Goal: Task Accomplishment & Management: Manage account settings

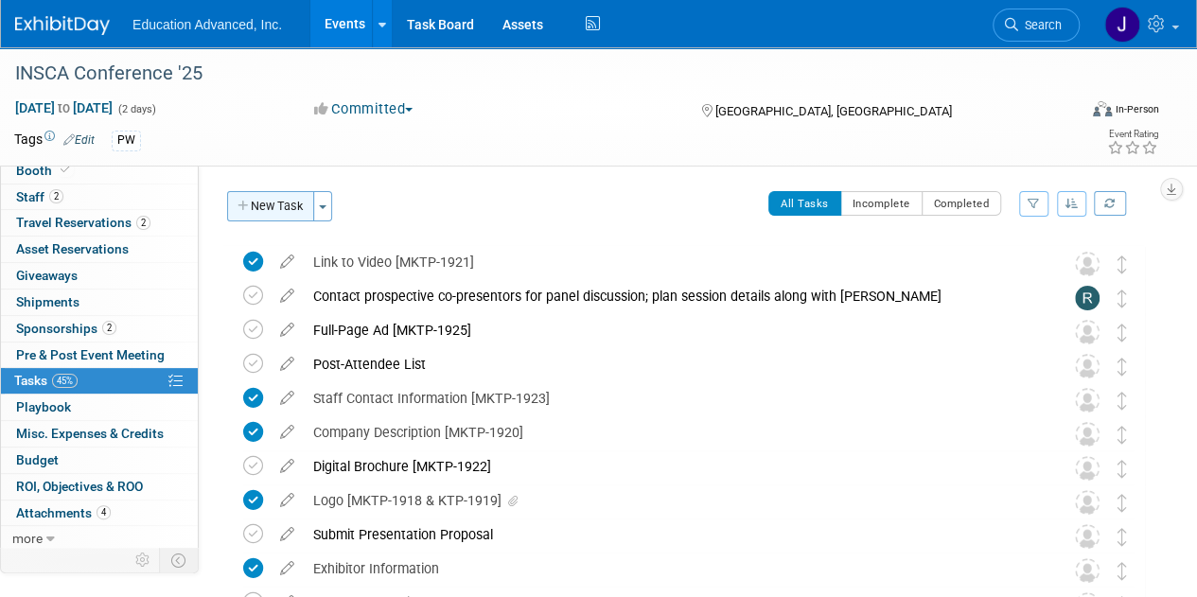
click at [276, 204] on button "New Task" at bounding box center [270, 206] width 87 height 30
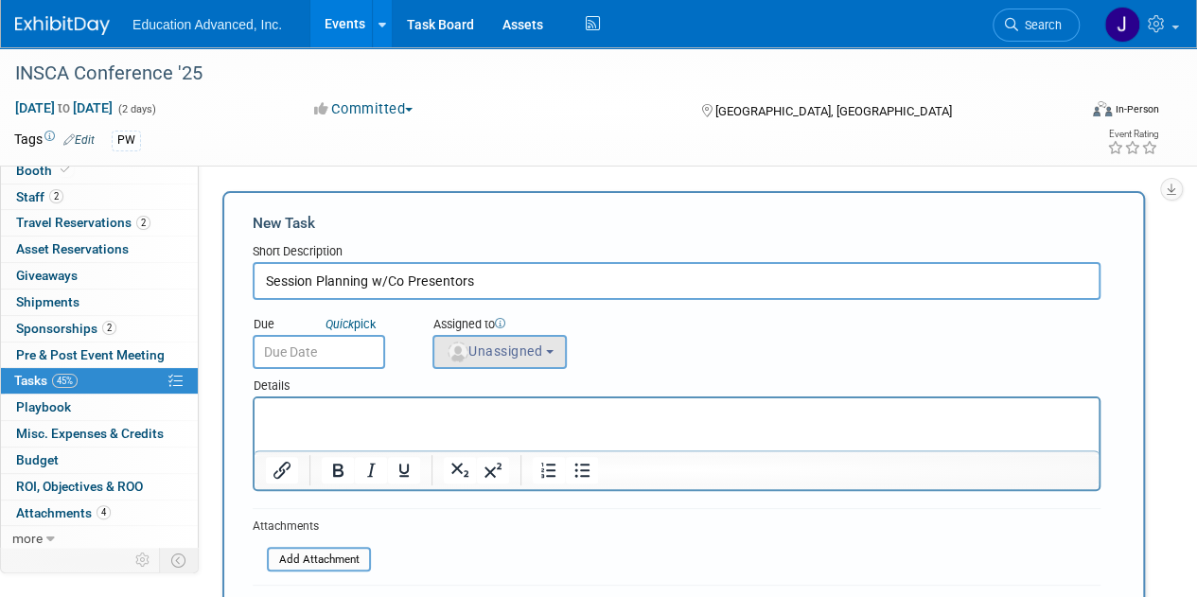
type input "Session Planning w/Co Presentors"
click at [507, 354] on span "Unassigned" at bounding box center [494, 350] width 97 height 15
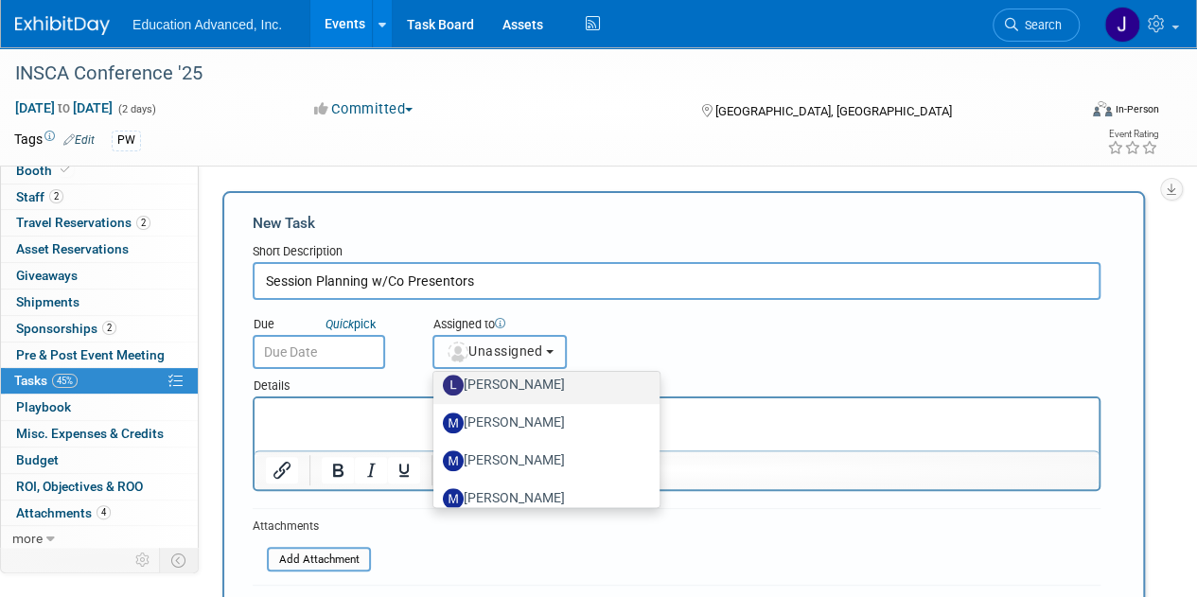
scroll to position [662, 0]
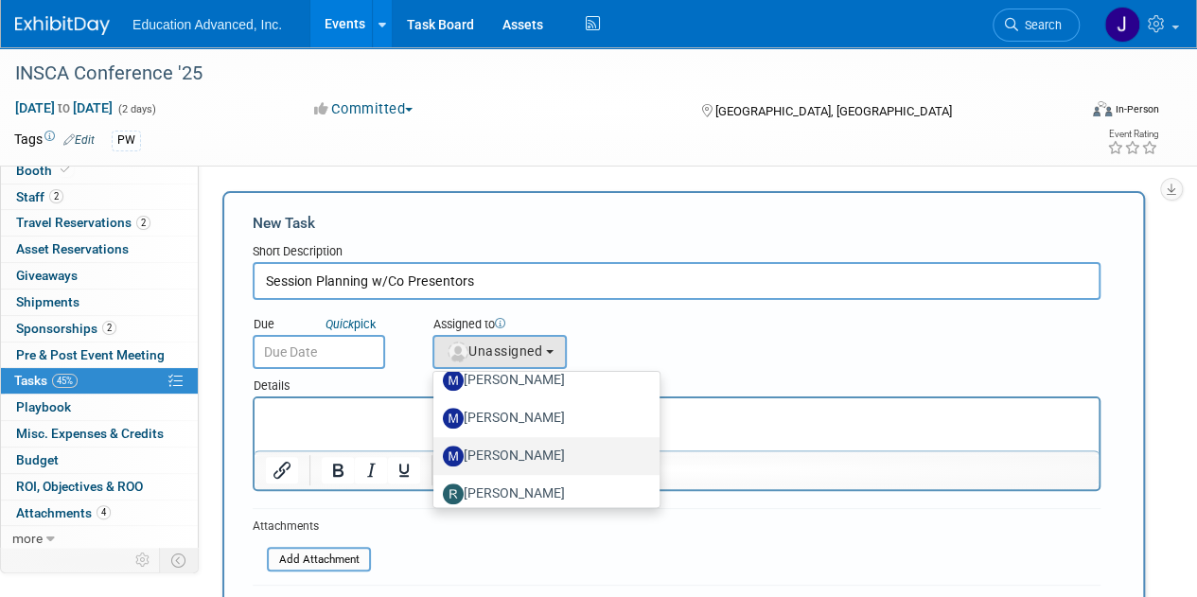
click at [516, 449] on label "[PERSON_NAME]" at bounding box center [542, 456] width 198 height 30
click at [436, 449] on input "[PERSON_NAME]" at bounding box center [430, 454] width 12 height 12
select select "df055be0-456e-4bc4-8e01-20d4ca19410a"
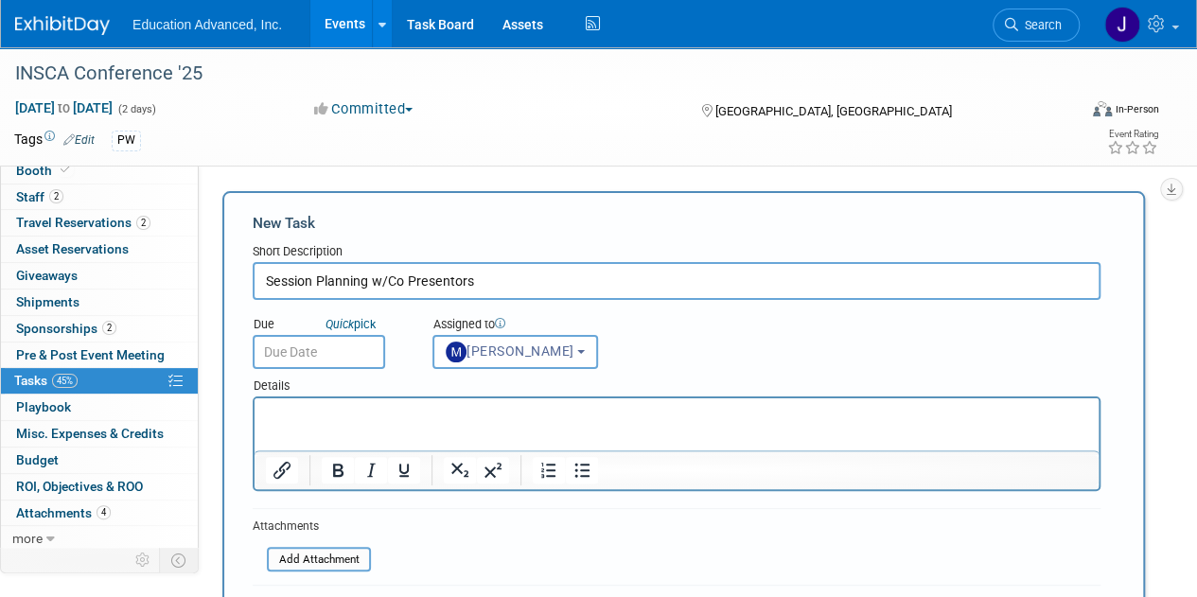
click at [331, 413] on p "Rich Text Area. Press ALT-0 for help." at bounding box center [677, 415] width 822 height 19
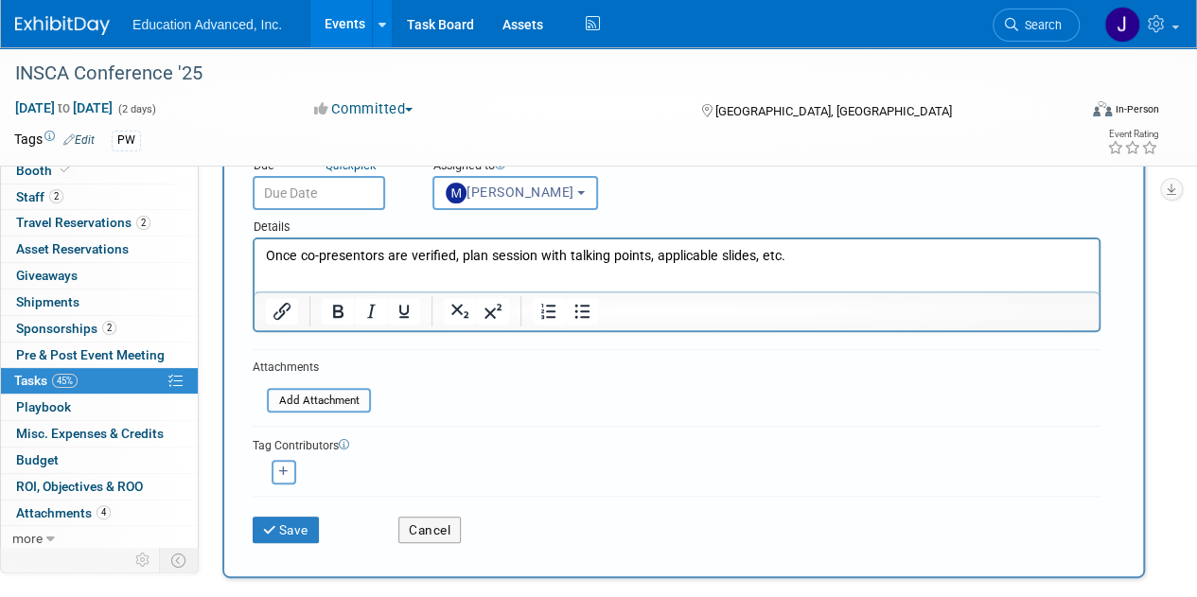
scroll to position [284, 0]
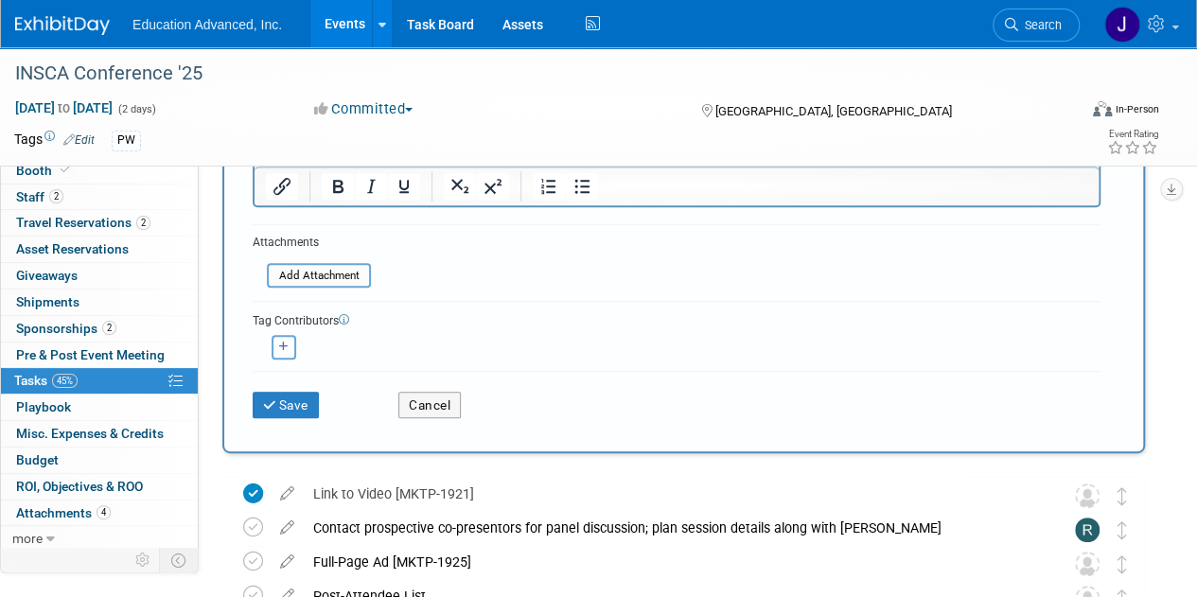
click at [290, 347] on button "button" at bounding box center [284, 347] width 25 height 25
select select
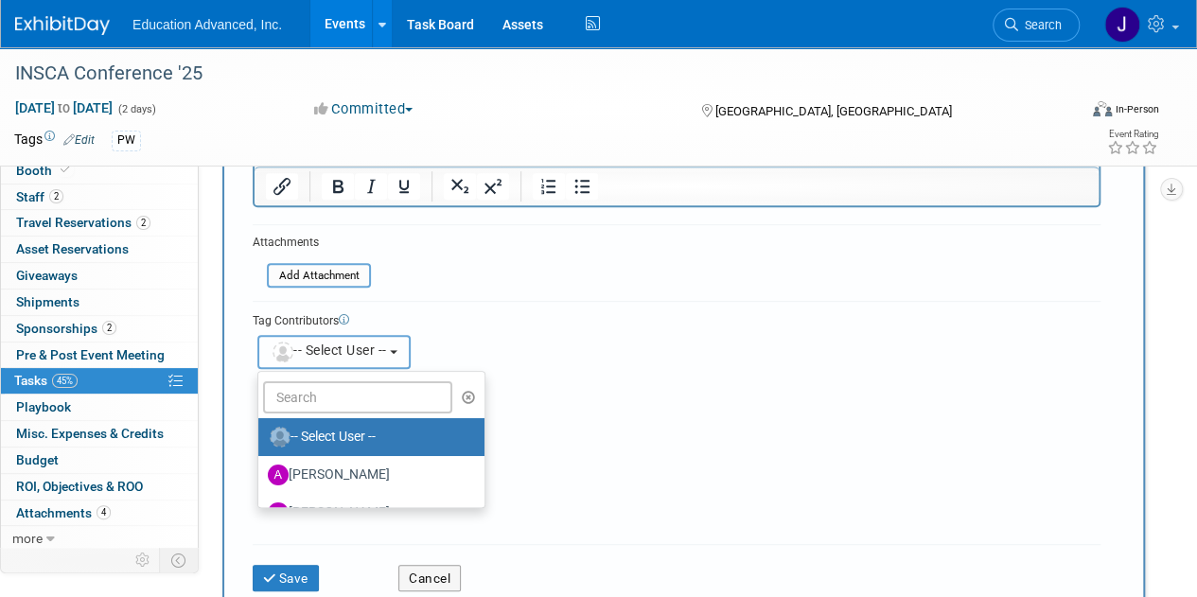
click at [332, 348] on span "-- Select User --" at bounding box center [329, 350] width 116 height 15
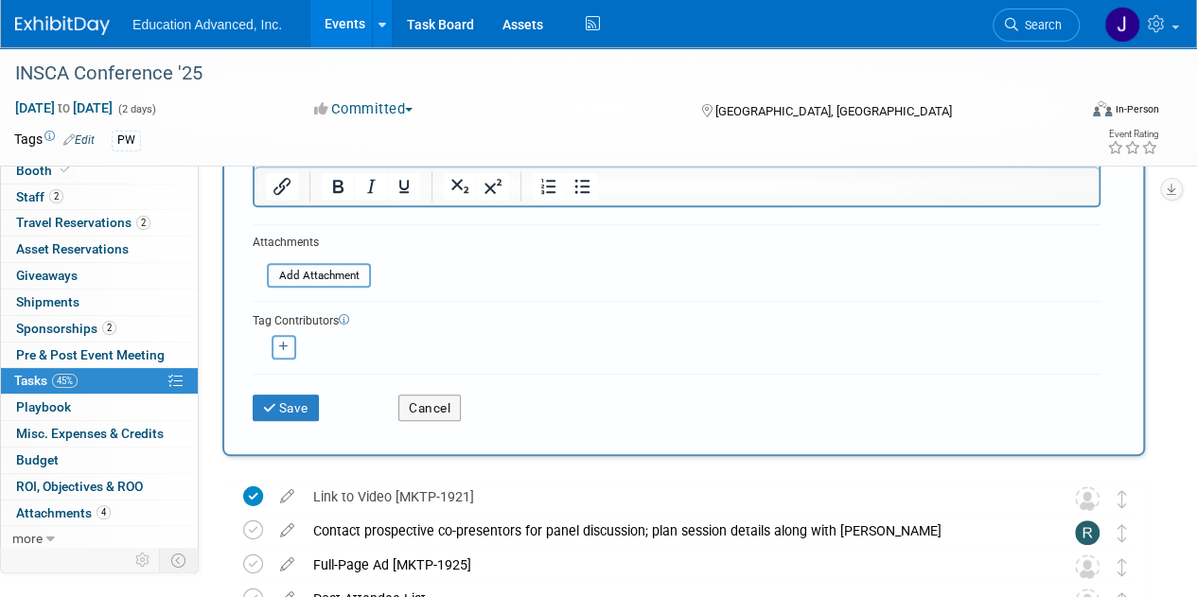
click at [288, 340] on button "button" at bounding box center [284, 347] width 25 height 25
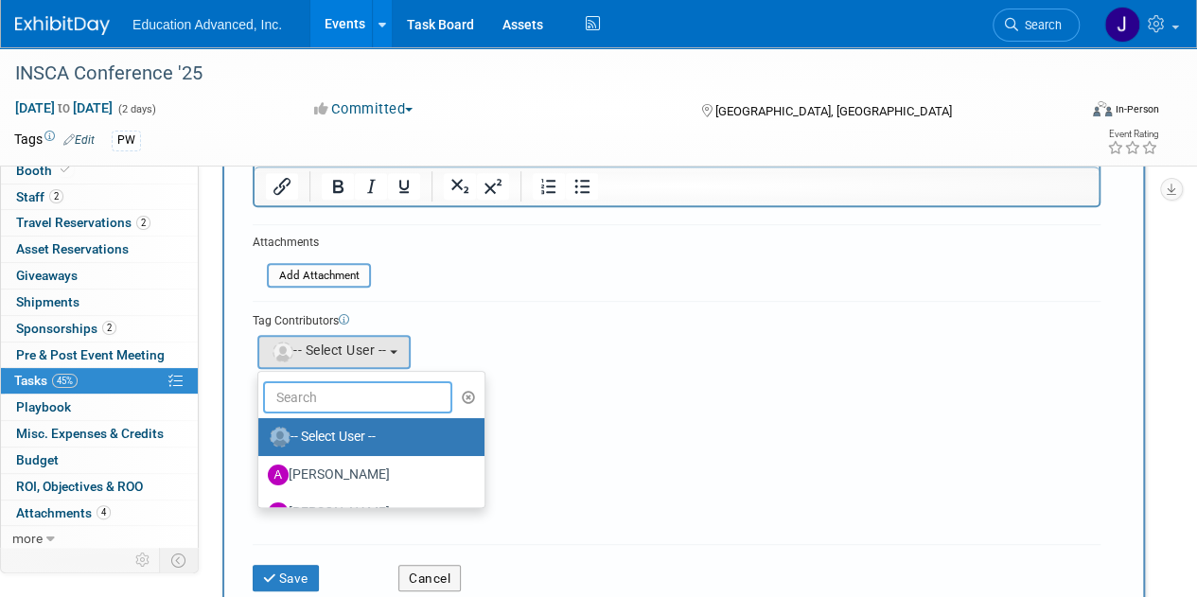
click at [301, 401] on input "text" at bounding box center [357, 397] width 189 height 32
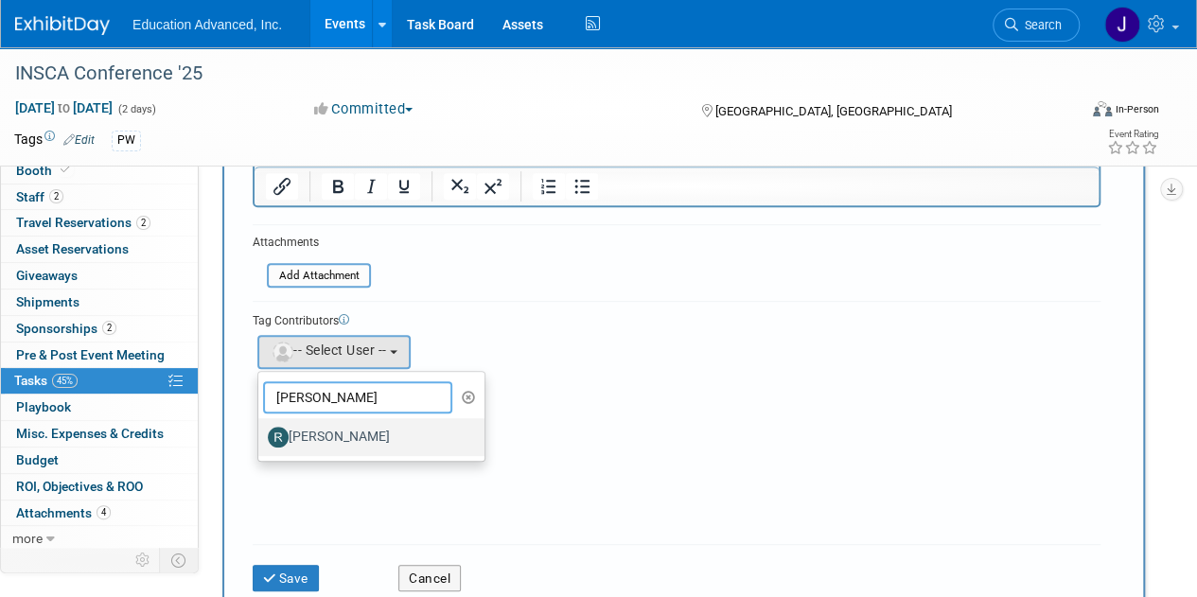
type input "[PERSON_NAME]"
click at [313, 440] on label "[PERSON_NAME]" at bounding box center [367, 437] width 198 height 30
click at [261, 440] on input "[PERSON_NAME]" at bounding box center [255, 435] width 12 height 12
select select "88fb1956-f9fd-47e9-ba3e-9cf35e0b5f77"
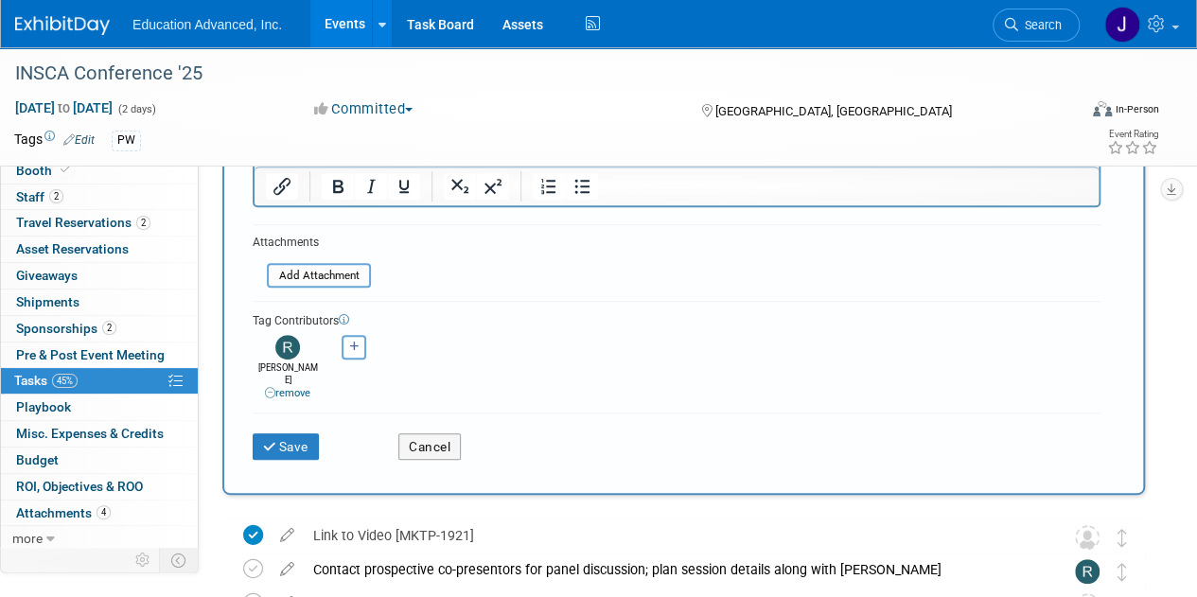
click at [354, 344] on icon "button" at bounding box center [354, 347] width 9 height 10
select select
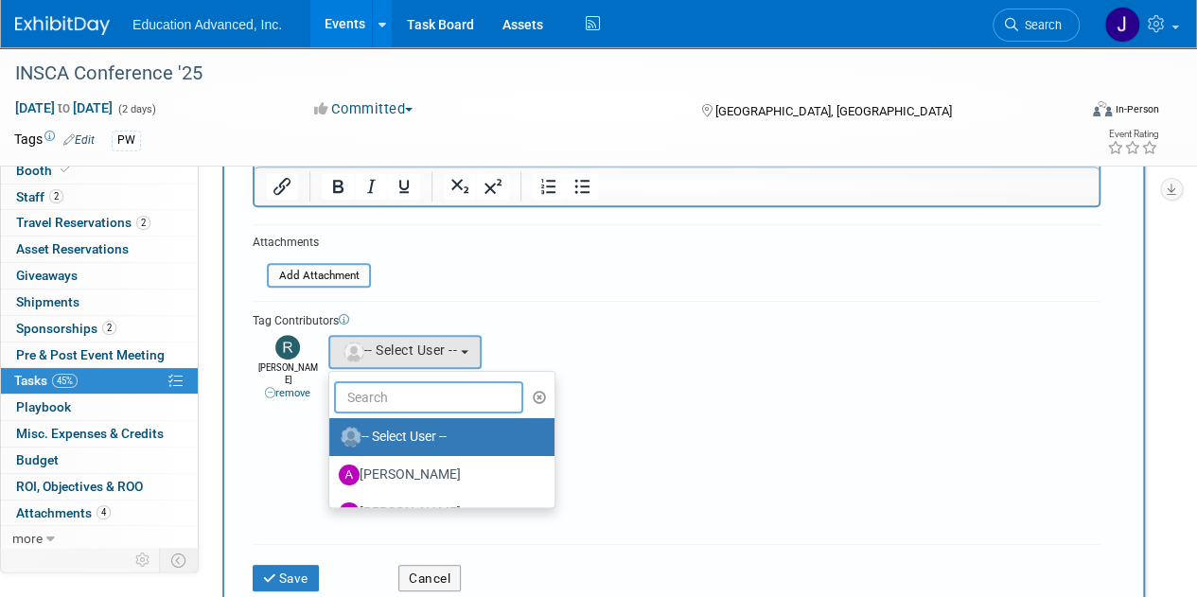
click at [360, 408] on input "text" at bounding box center [428, 397] width 189 height 32
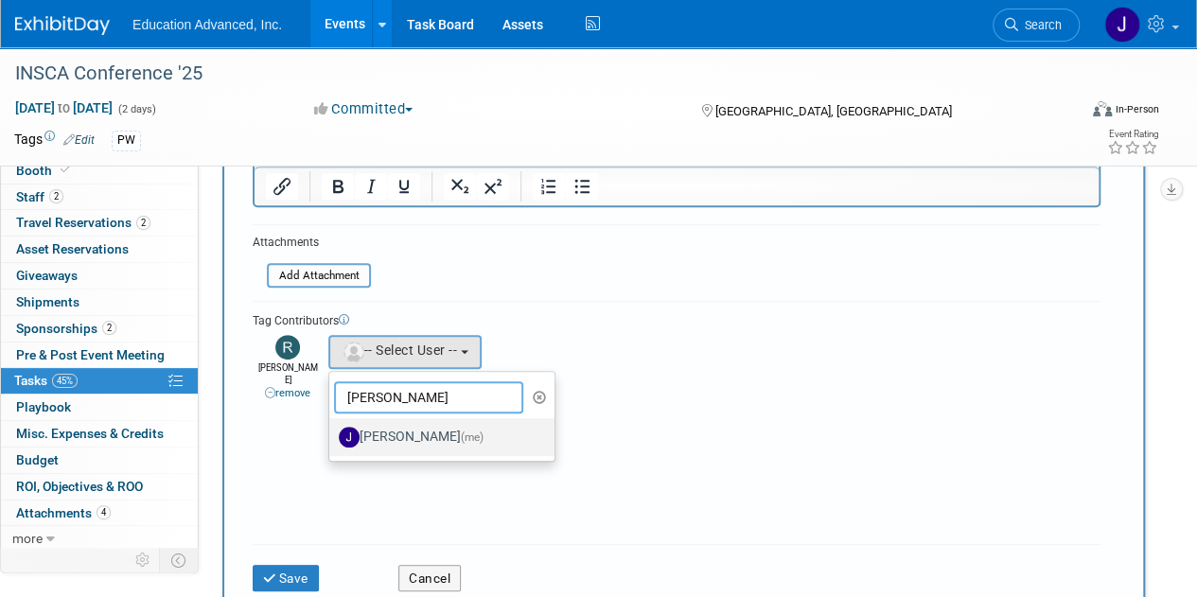
type input "[PERSON_NAME]"
click at [390, 438] on label "[PERSON_NAME] (me)" at bounding box center [438, 437] width 198 height 30
click at [332, 438] on input "[PERSON_NAME] (me)" at bounding box center [326, 435] width 12 height 12
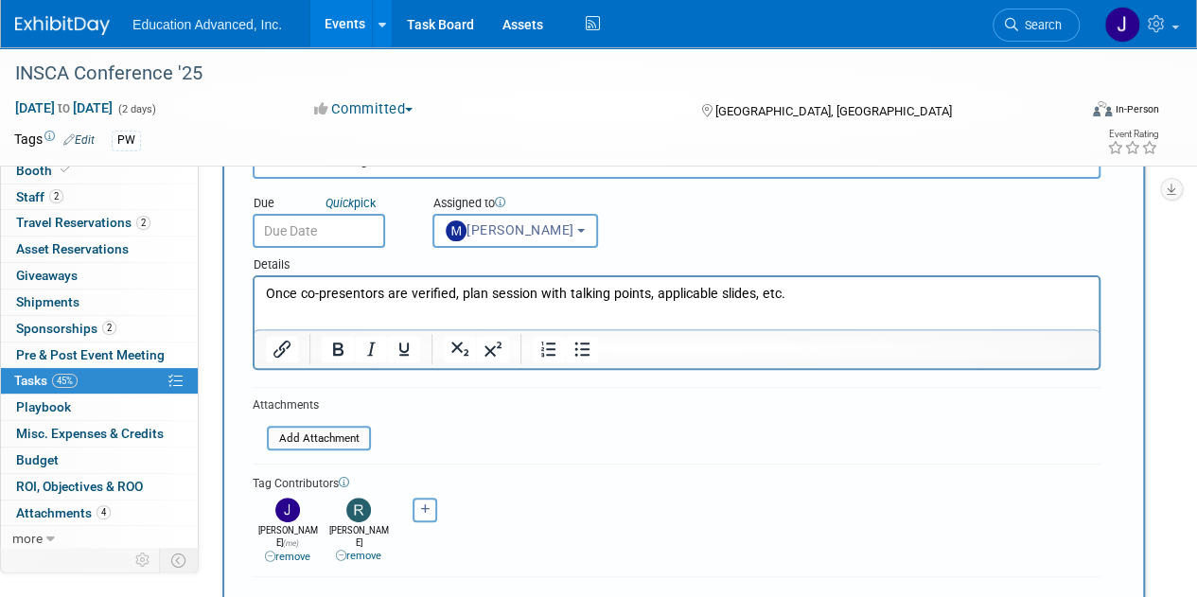
scroll to position [95, 0]
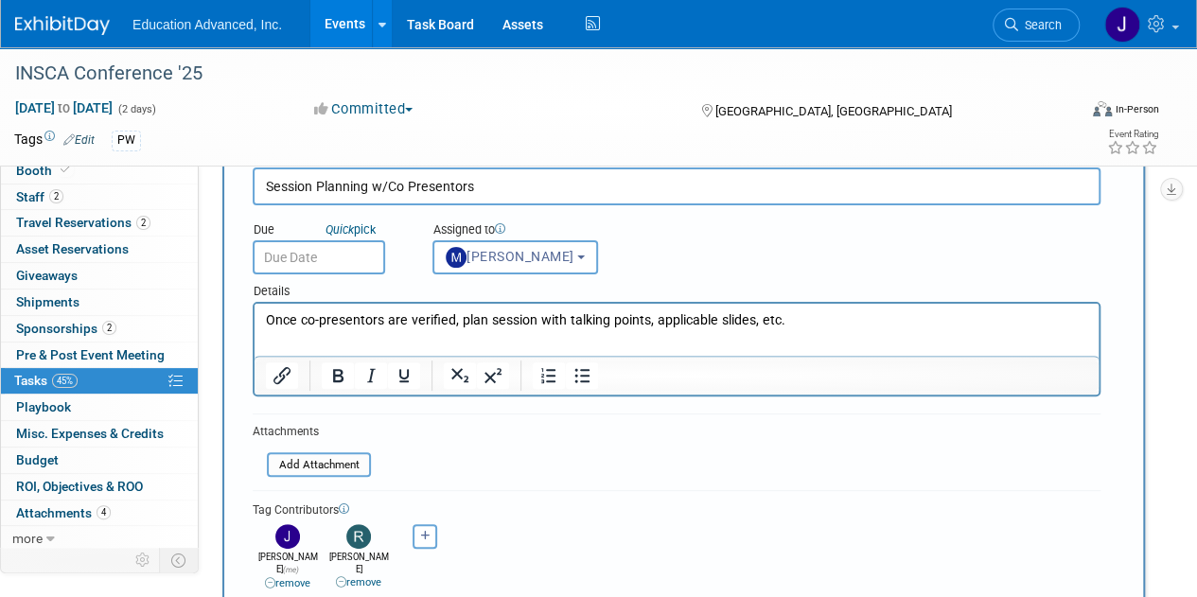
click at [780, 324] on p "Once co-presentors are verified, plan session with talking points, applicable s…" at bounding box center [677, 320] width 822 height 19
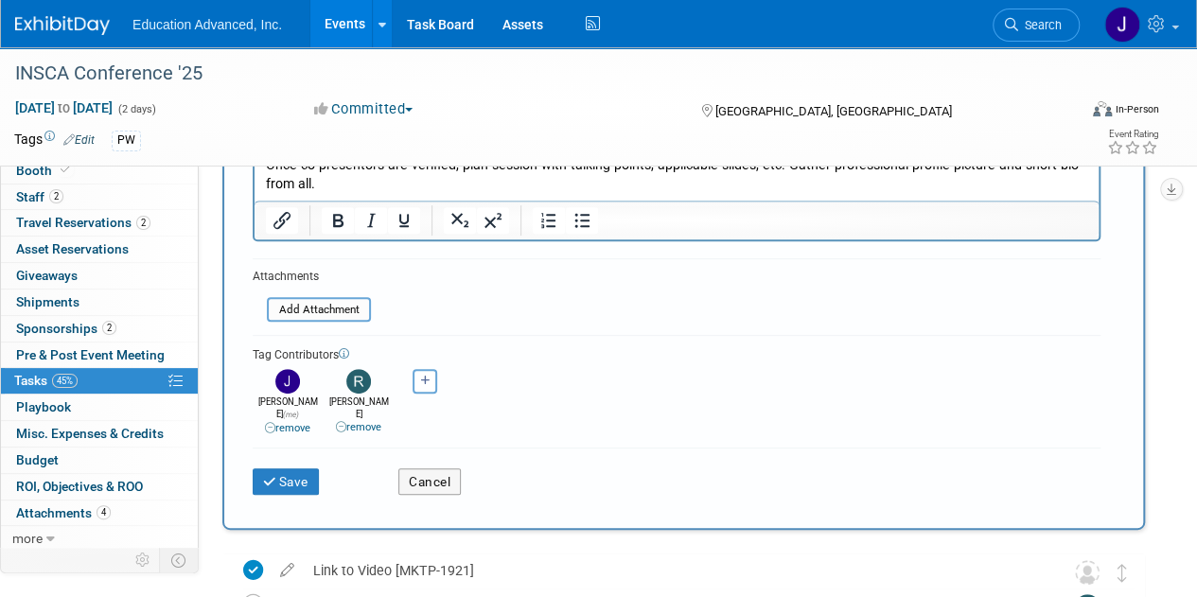
scroll to position [378, 0]
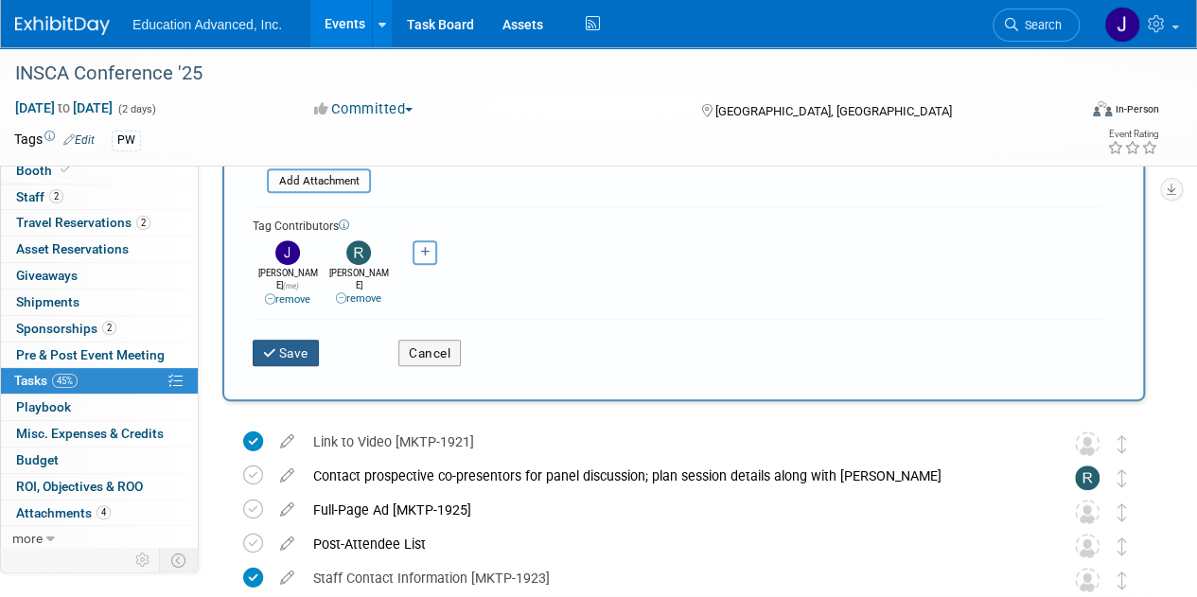
click at [270, 347] on icon "submit" at bounding box center [271, 353] width 16 height 13
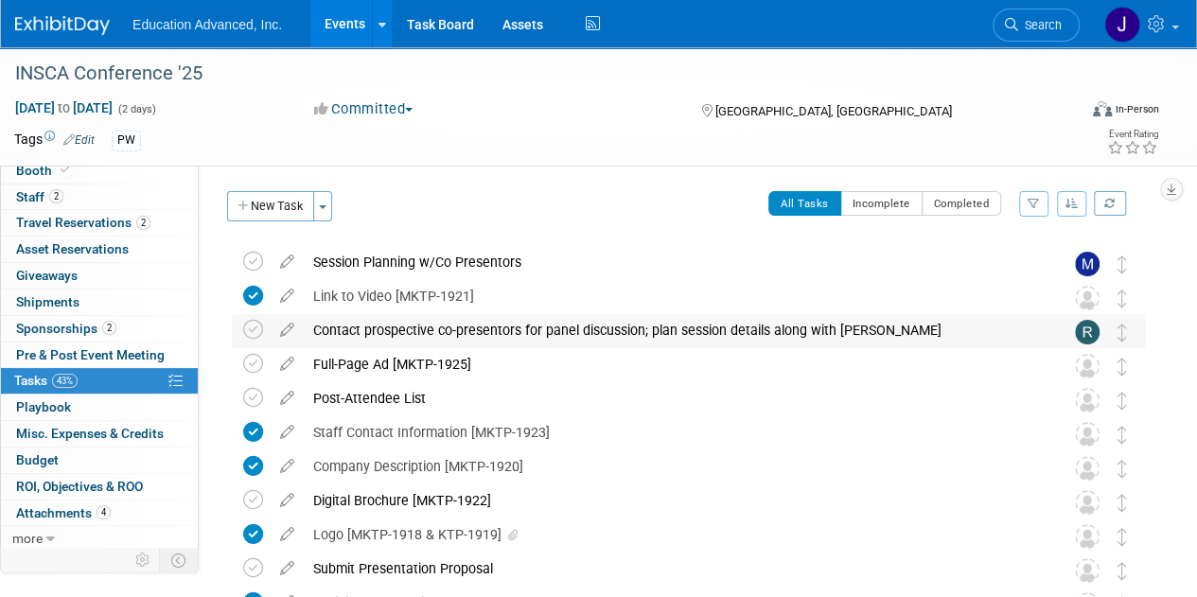
scroll to position [0, 0]
click at [261, 207] on button "New Task" at bounding box center [270, 206] width 87 height 30
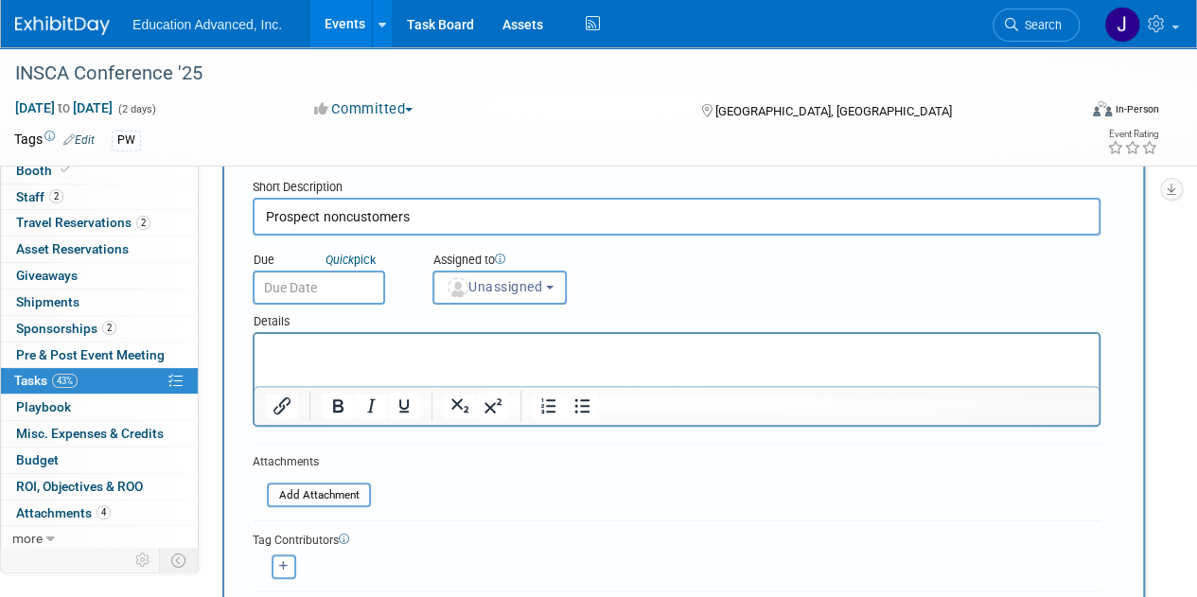
scroll to position [95, 0]
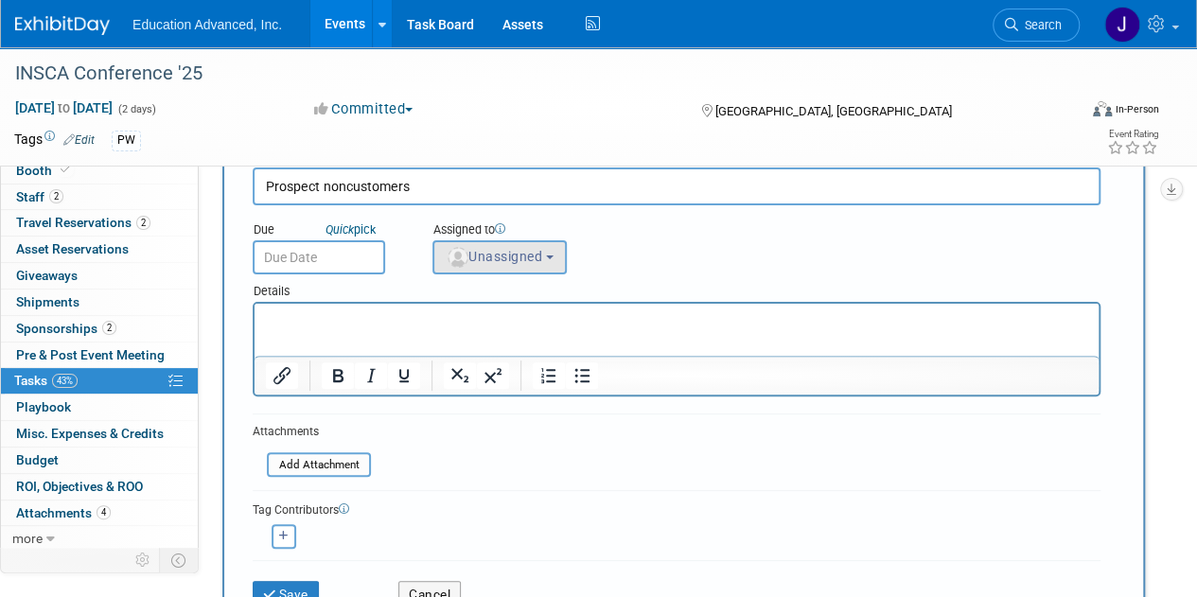
type input "Prospect noncustomers"
click at [535, 261] on span "Unassigned" at bounding box center [494, 256] width 97 height 15
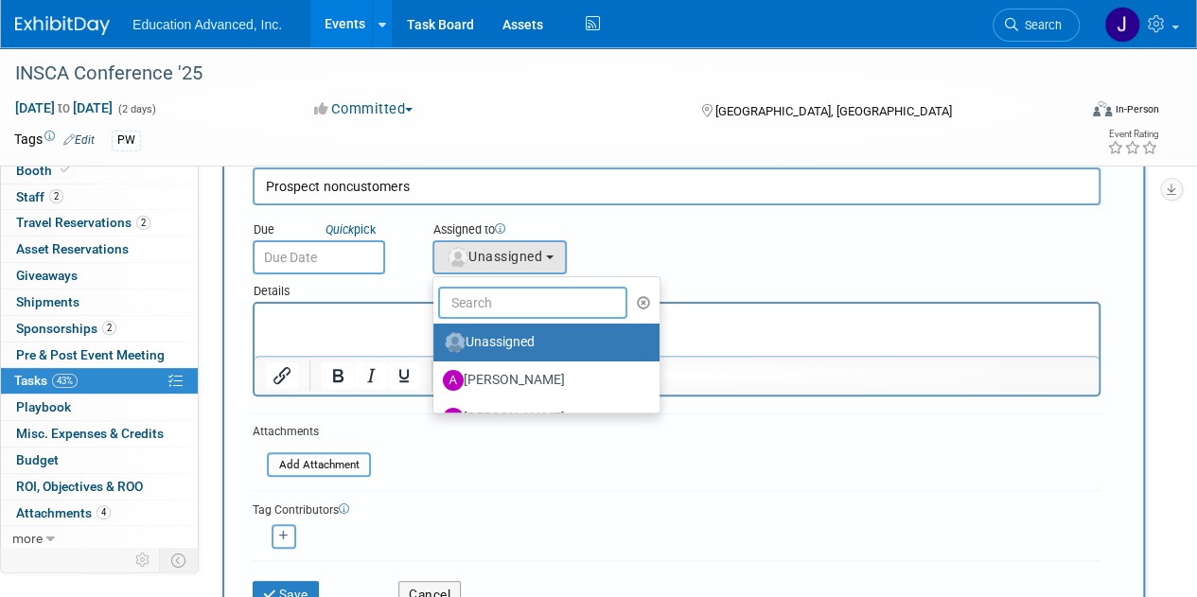
click at [508, 306] on input "text" at bounding box center [532, 303] width 189 height 32
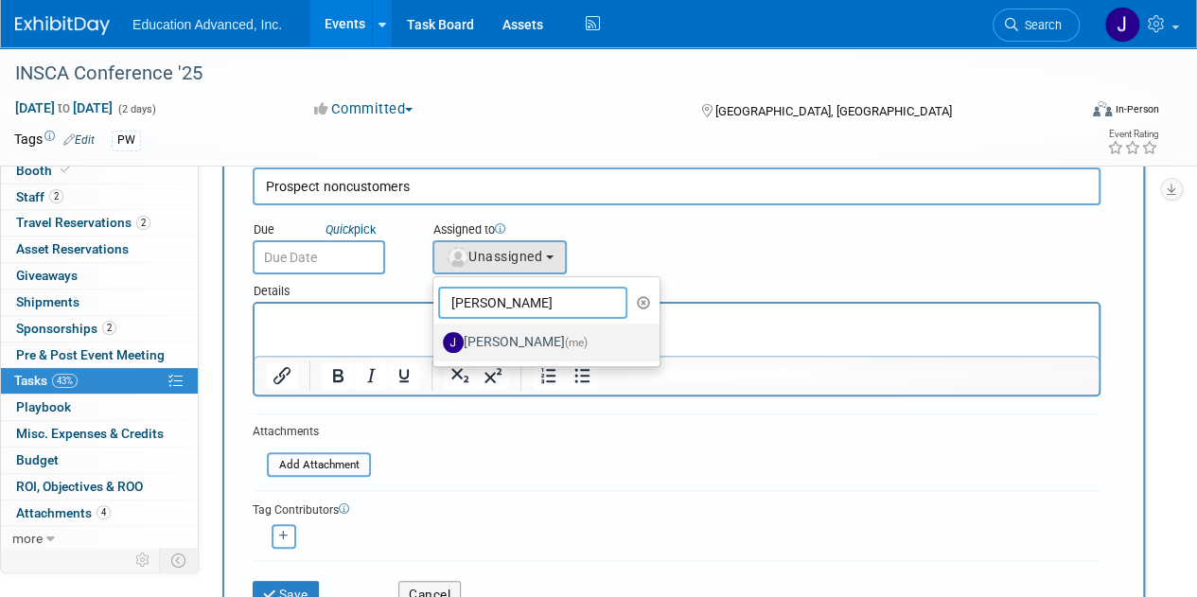
type input "[PERSON_NAME]"
click at [487, 348] on label "[PERSON_NAME] (me)" at bounding box center [542, 342] width 198 height 30
click at [436, 346] on input "[PERSON_NAME] (me)" at bounding box center [430, 340] width 12 height 12
select select "74227384-084b-4ad1-aed8-fb100e5d7279"
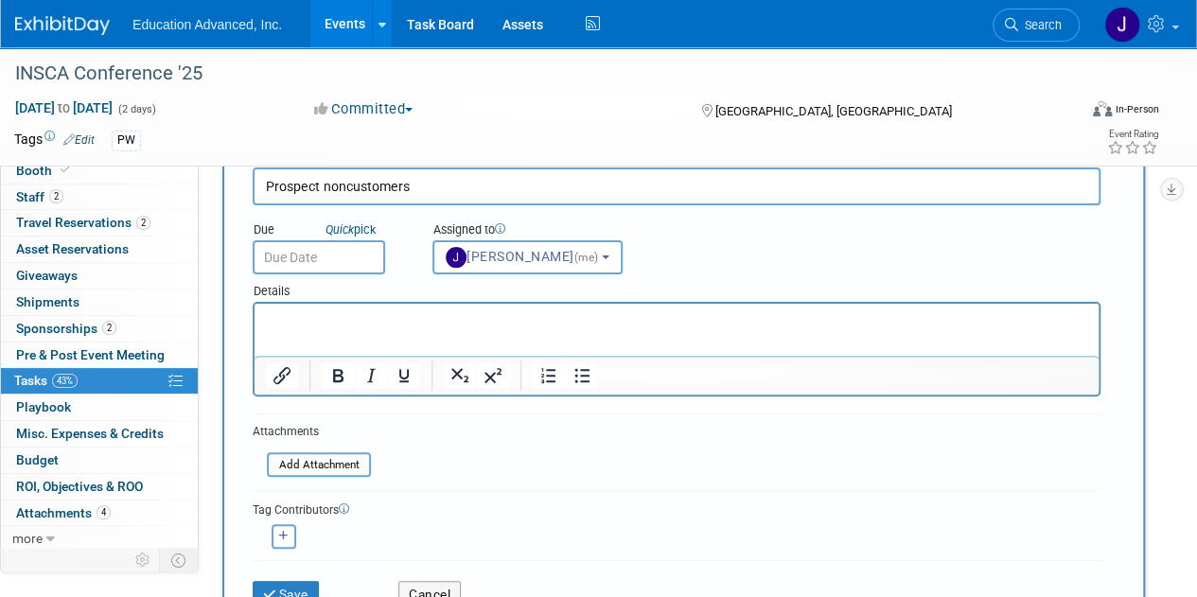
click at [394, 314] on p "Rich Text Area. Press ALT-0 for help." at bounding box center [677, 320] width 822 height 19
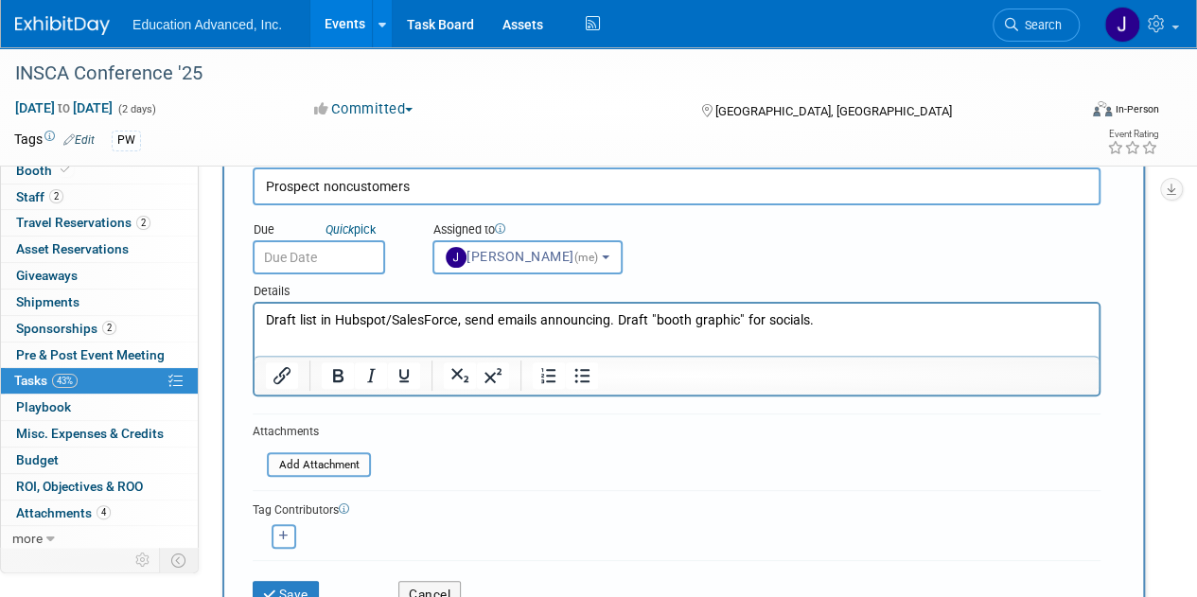
click at [523, 317] on p "Draft list in Hubspot/SalesForce, send emails announcing. Draft "booth graphic"…" at bounding box center [677, 320] width 822 height 19
click at [285, 536] on icon "button" at bounding box center [283, 536] width 9 height 10
select select
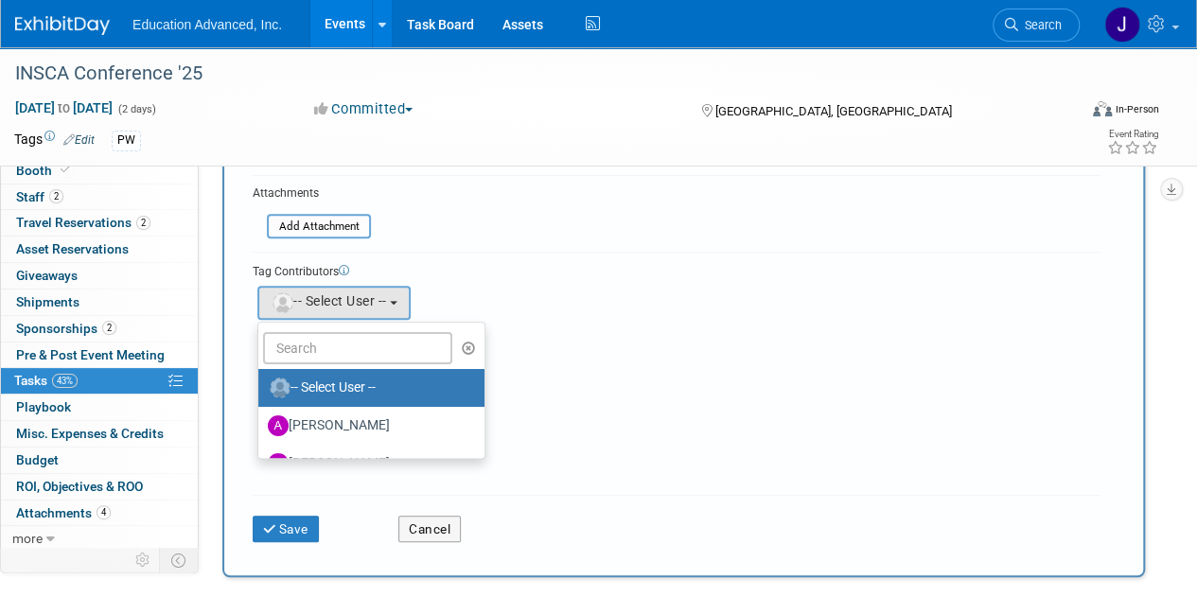
scroll to position [378, 0]
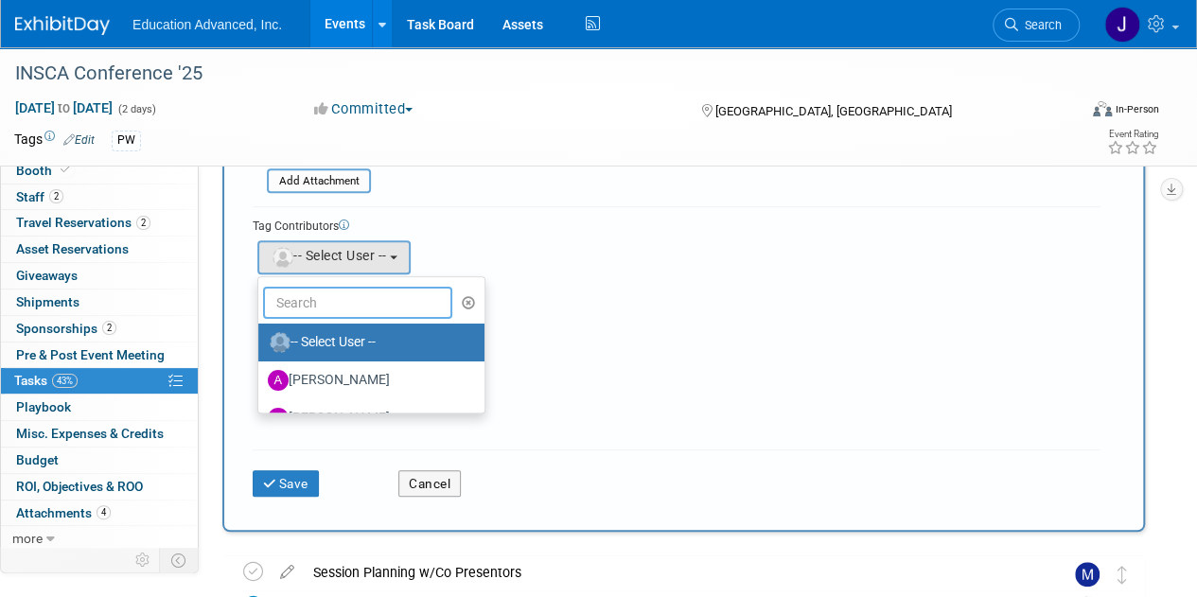
click at [342, 307] on input "text" at bounding box center [357, 303] width 189 height 32
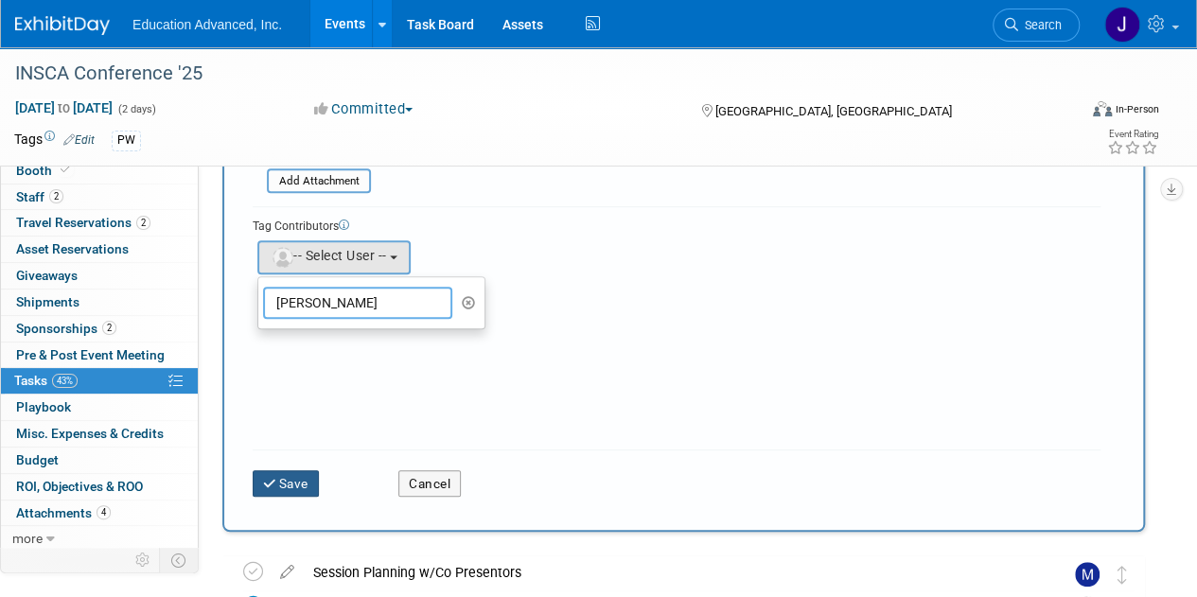
type input "[PERSON_NAME]"
click at [290, 477] on button "Save" at bounding box center [286, 483] width 66 height 26
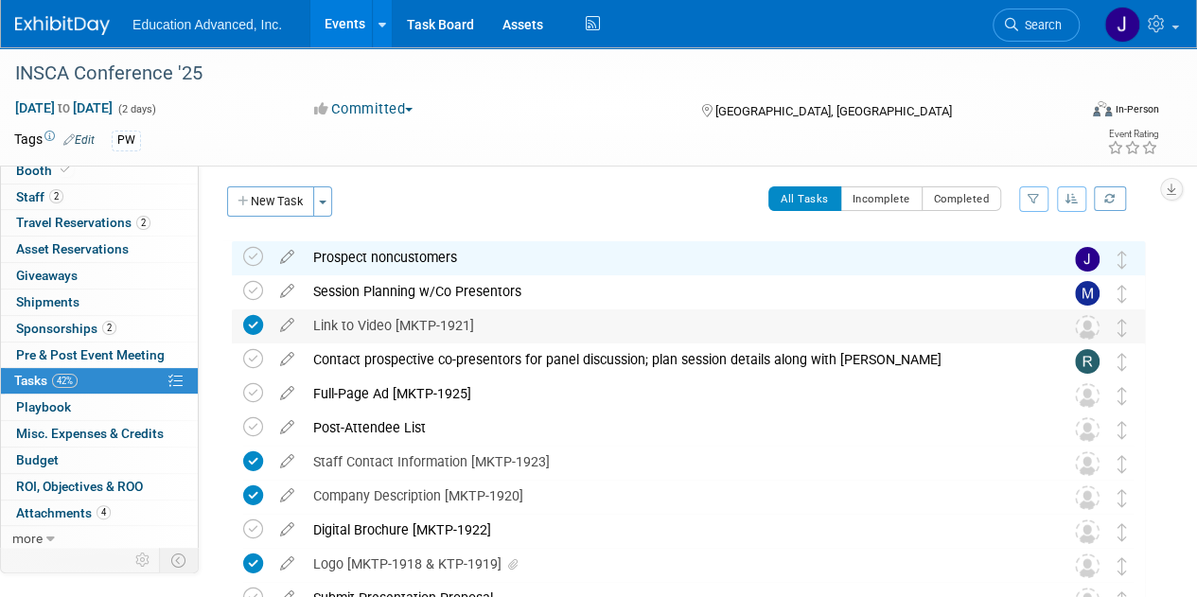
scroll to position [0, 0]
